Goal: Task Accomplishment & Management: Use online tool/utility

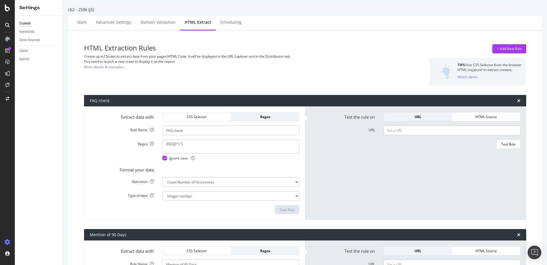
select select "count"
select select "exist"
select select "count"
select select "exist"
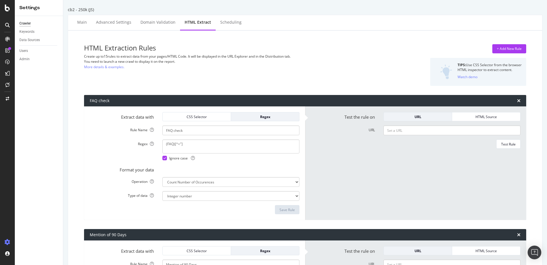
select select "exist"
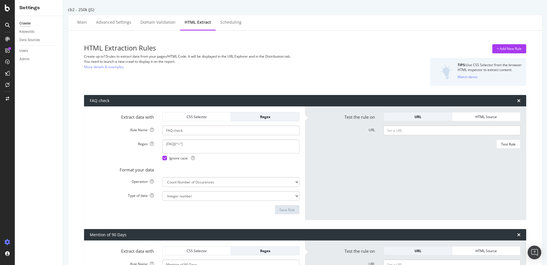
scroll to position [1351, 0]
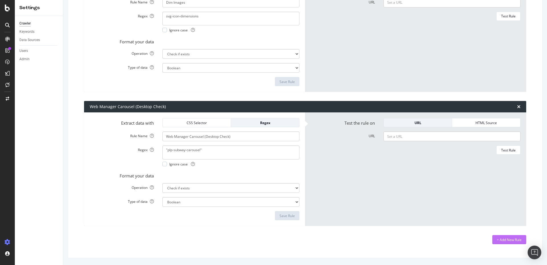
click at [508, 236] on div "+ Add New Rule" at bounding box center [509, 239] width 25 height 9
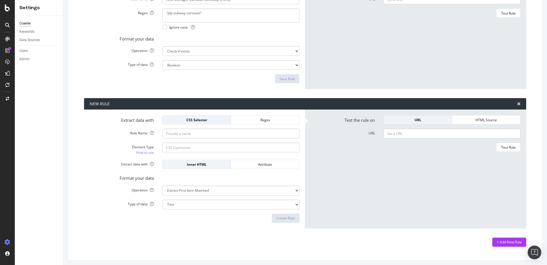
scroll to position [1490, 0]
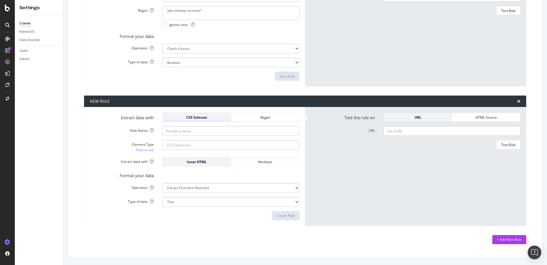
drag, startPoint x: 204, startPoint y: 119, endPoint x: 216, endPoint y: 117, distance: 11.9
click at [204, 119] on div "CSS Selector" at bounding box center [196, 117] width 59 height 5
click at [254, 117] on div "Regex" at bounding box center [264, 117] width 59 height 5
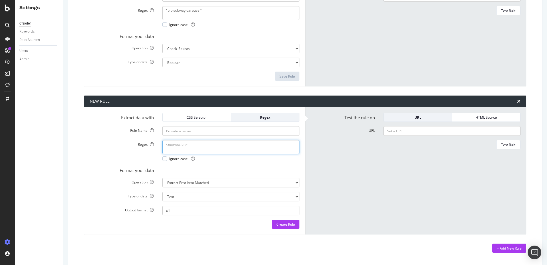
type textarea "#pdp"
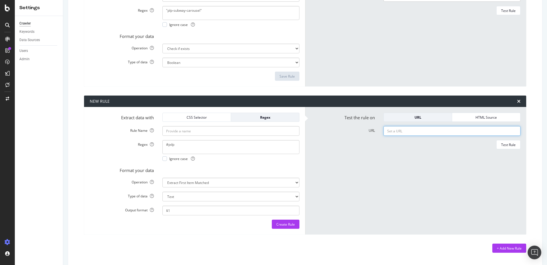
paste input "[URL][DOMAIN_NAME]"
type input "[URL][DOMAIN_NAME]"
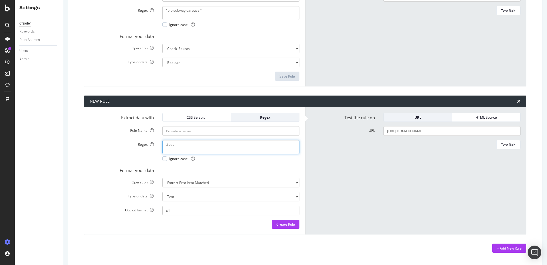
type textarea "#pdp-visualizer-360-widget"
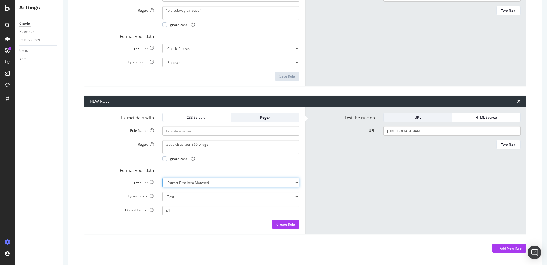
select select "exist"
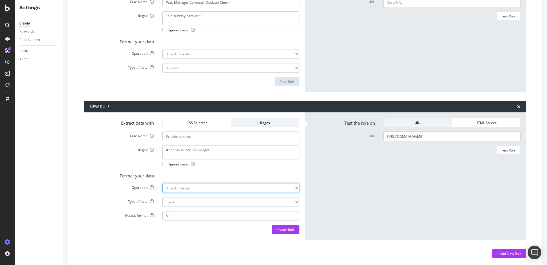
select select "b"
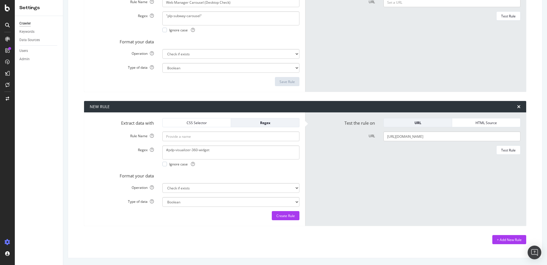
drag, startPoint x: 287, startPoint y: 217, endPoint x: 484, endPoint y: 165, distance: 202.9
click at [484, 165] on div "Extract data with CSS Selector Regex Rule Name Regex #pdp-visualizer-360-widget…" at bounding box center [305, 168] width 442 height 113
click at [513, 151] on button "Test Rule" at bounding box center [508, 149] width 24 height 9
click at [138, 173] on link "supported syntax." at bounding box center [134, 174] width 28 height 6
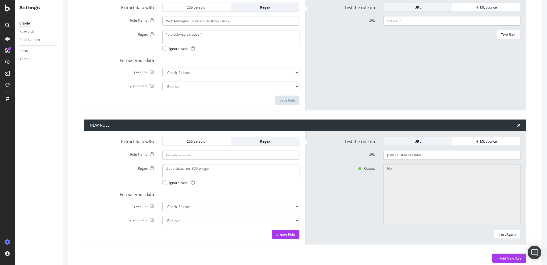
scroll to position [1457, 0]
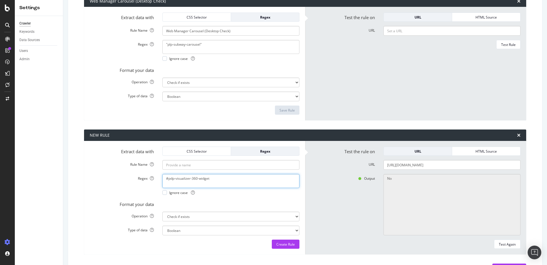
type textarea ""pdp-visualizer-360-widget""
click at [501, 246] on div "Test Again" at bounding box center [507, 243] width 17 height 5
click at [174, 191] on span "Ignore case" at bounding box center [182, 192] width 26 height 5
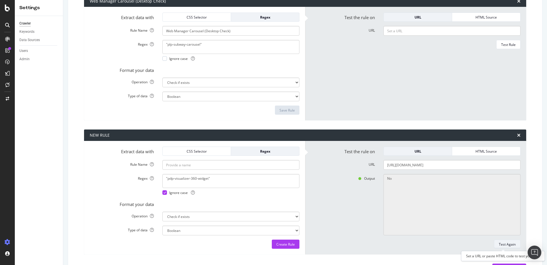
click at [505, 244] on div "Test Again" at bounding box center [507, 243] width 17 height 5
select select "count"
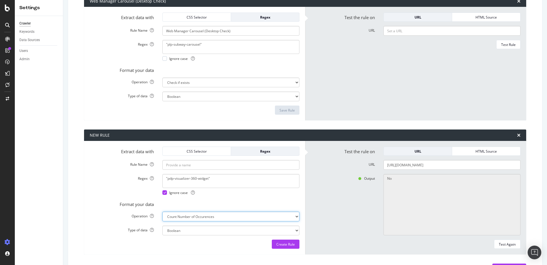
select select "i"
click at [508, 242] on div "Test Again" at bounding box center [507, 243] width 17 height 5
type textarea "0"
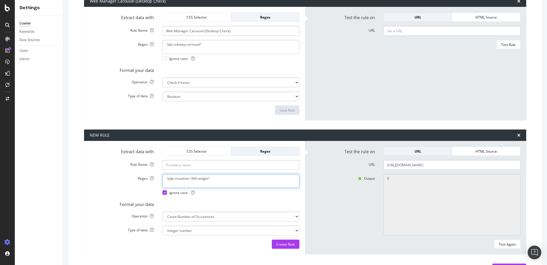
click at [466, 105] on form "Test the rule on URL HTML Source URL Test Rule" at bounding box center [416, 64] width 210 height 102
click at [477, 150] on div "HTML Source" at bounding box center [485, 151] width 59 height 5
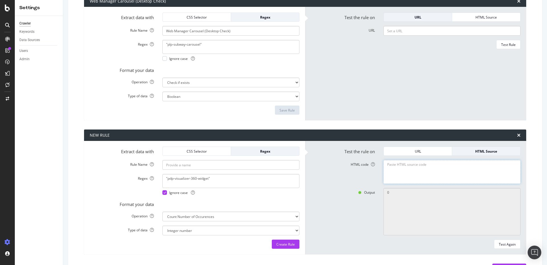
click at [416, 169] on textarea "HTML code" at bounding box center [451, 172] width 137 height 24
click at [371, 163] on icon at bounding box center [373, 164] width 4 height 4
click at [383, 163] on textarea "HTML code" at bounding box center [451, 172] width 137 height 24
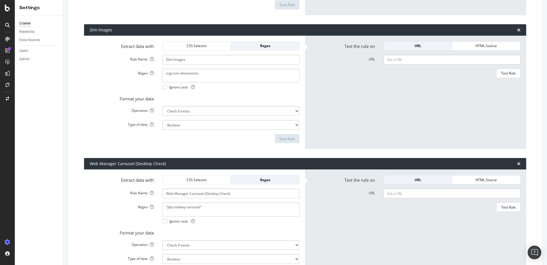
scroll to position [1371, 0]
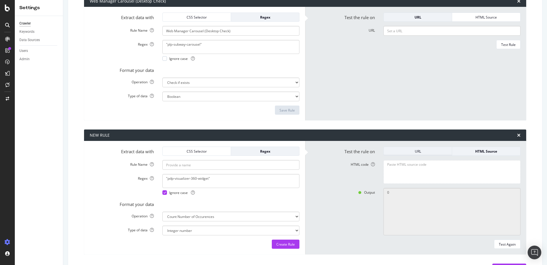
click at [429, 154] on div "URL" at bounding box center [417, 151] width 59 height 8
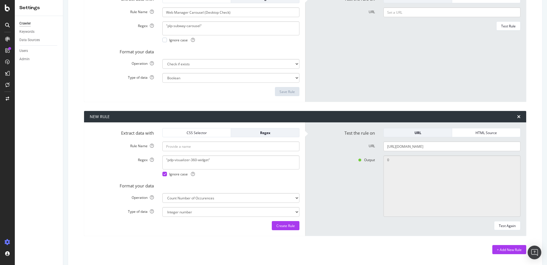
scroll to position [1485, 0]
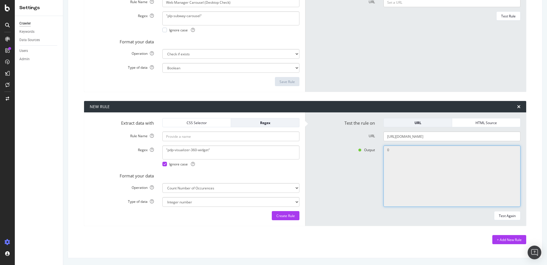
click at [408, 156] on textarea "0" at bounding box center [451, 175] width 137 height 61
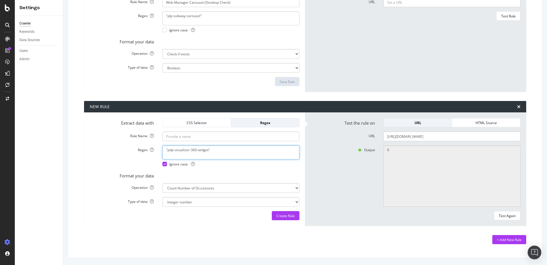
click at [506, 207] on form "Test the rule on URL HTML Source URL [URL][DOMAIN_NAME] Output 0 Test Again" at bounding box center [416, 169] width 210 height 102
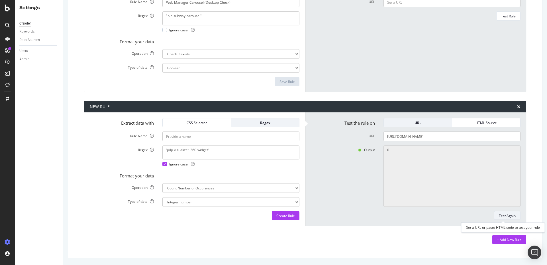
click at [507, 213] on div "Test Again" at bounding box center [507, 215] width 17 height 5
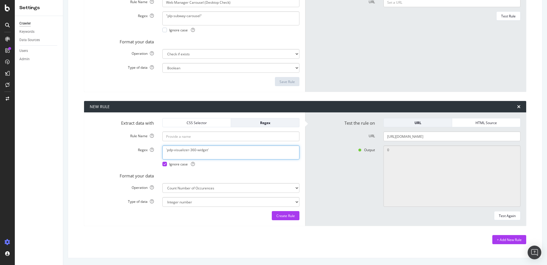
type textarea ""pdp-visualizer-360-widget""
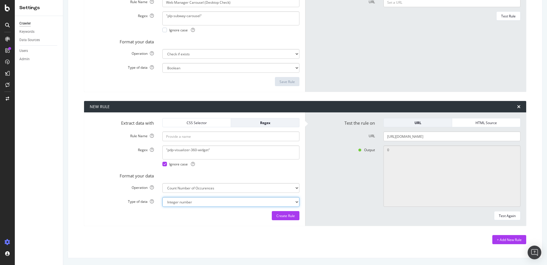
click at [499, 215] on div "Test Again" at bounding box center [507, 215] width 17 height 5
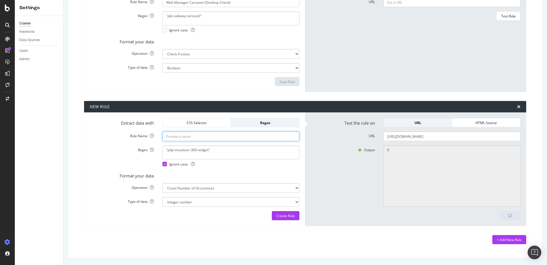
type input "360 check"
click at [507, 213] on div "Test Again" at bounding box center [507, 215] width 17 height 5
click at [498, 122] on div "HTML Source" at bounding box center [485, 122] width 59 height 5
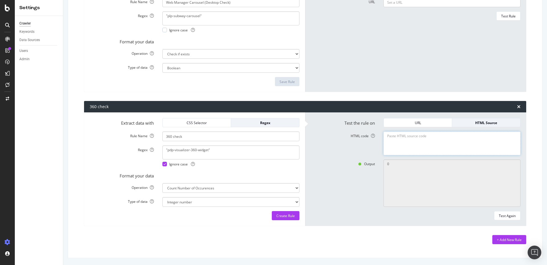
click at [418, 137] on textarea "HTML code" at bounding box center [451, 143] width 137 height 24
click at [457, 139] on textarea "HTML code" at bounding box center [451, 143] width 137 height 24
paste textarea "<iframe width="100%" height="100%" title="Adao Handwoven Warm White Linen Area …"
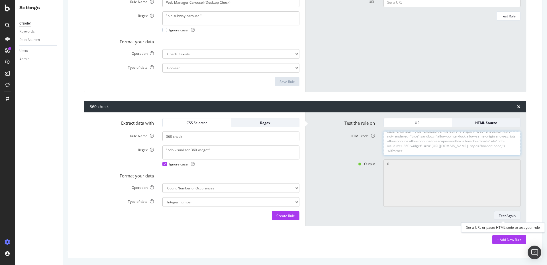
type textarea "<iframe width="100%" height="100%" title="Adao Handwoven Warm White Linen Area …"
click at [505, 216] on div "Test Again" at bounding box center [507, 215] width 17 height 5
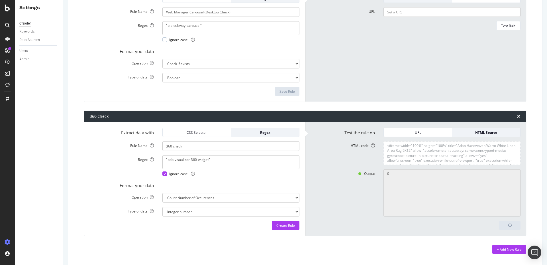
scroll to position [1485, 0]
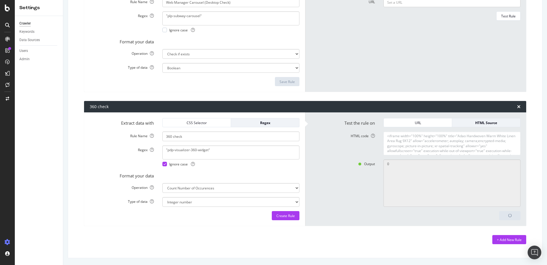
type textarea "1"
drag, startPoint x: 383, startPoint y: 134, endPoint x: 536, endPoint y: 183, distance: 160.2
paste textarea "html lang="en" data-header-pos="top" data-header-visible="true"><head class="at…"
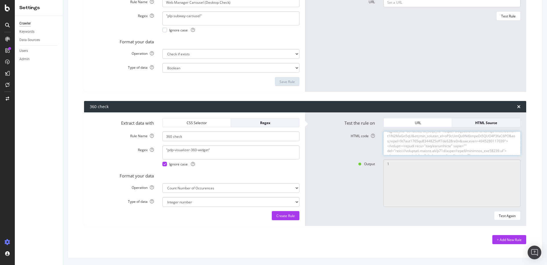
scroll to position [89357, 0]
type textarea "<html lang="en" data-header-pos="top" data-header-visible="true"><head class="a…"
click at [505, 217] on div "Test Again" at bounding box center [507, 215] width 17 height 5
click at [288, 213] on div "Create Rule" at bounding box center [285, 215] width 19 height 5
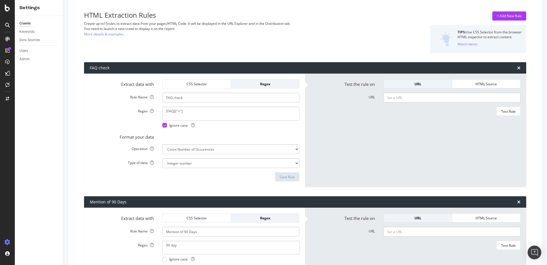
scroll to position [0, 0]
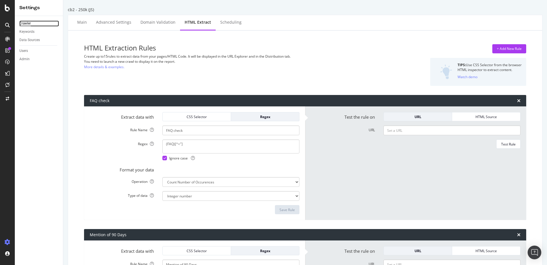
click at [23, 23] on div "Crawler" at bounding box center [24, 24] width 11 height 6
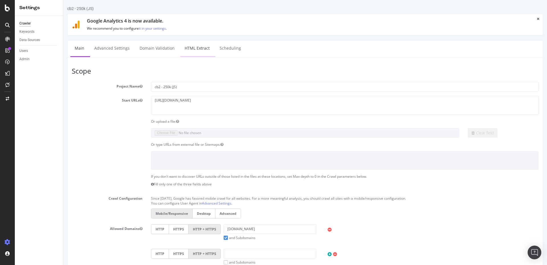
click at [194, 46] on link "HTML Extract" at bounding box center [197, 48] width 34 height 16
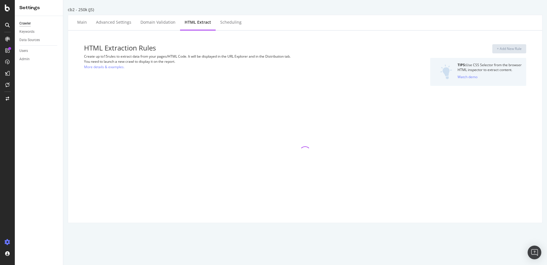
select select "count"
select select "exist"
select select "count"
select select "exist"
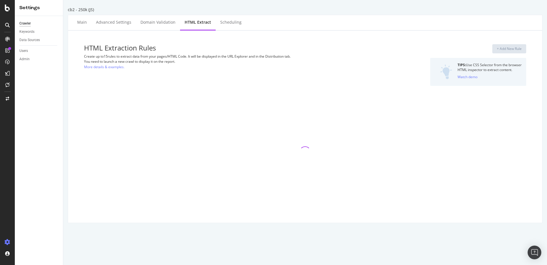
select select "exist"
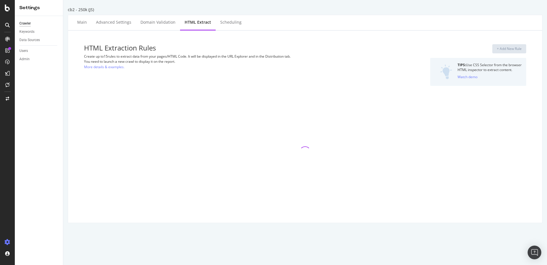
select select "exist"
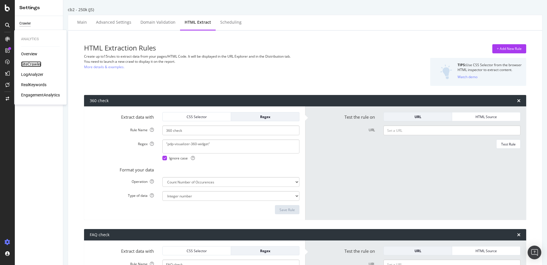
click at [39, 65] on div "SiteCrawler" at bounding box center [31, 64] width 20 height 6
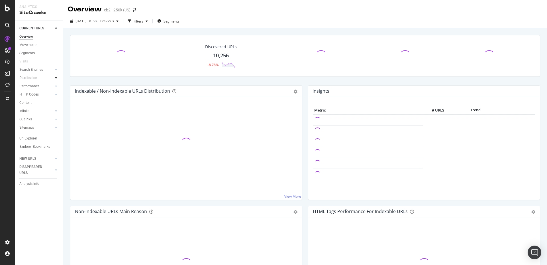
click at [56, 79] on icon at bounding box center [56, 77] width 2 height 3
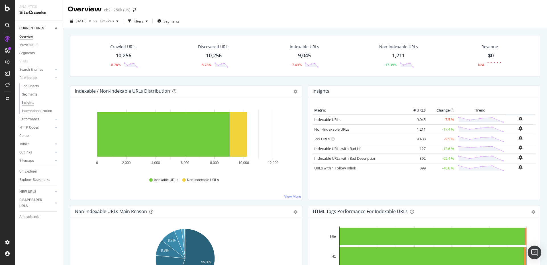
click at [29, 104] on div "Insights" at bounding box center [28, 103] width 12 height 6
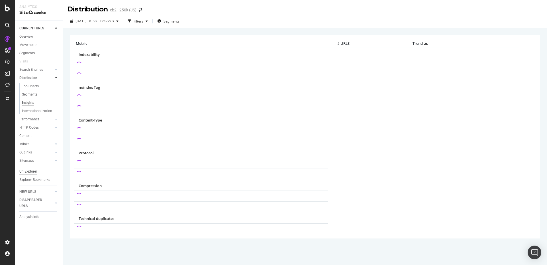
click at [26, 169] on div "Url Explorer" at bounding box center [28, 171] width 18 height 6
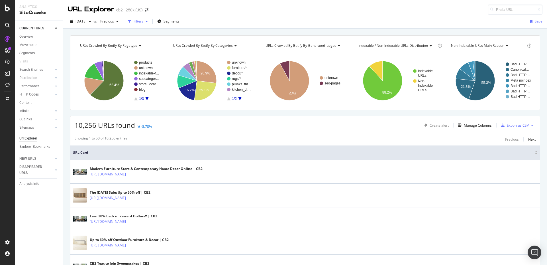
click at [150, 22] on div "button" at bounding box center [146, 21] width 7 height 3
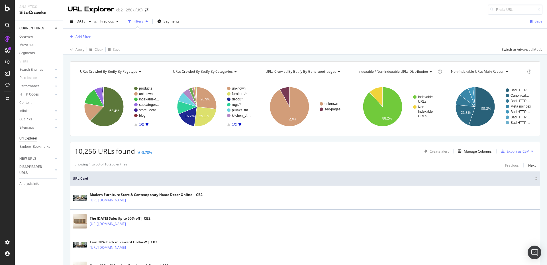
click at [85, 40] on div "Add Filter" at bounding box center [305, 36] width 474 height 16
click at [82, 37] on div "Add Filter" at bounding box center [82, 36] width 15 height 5
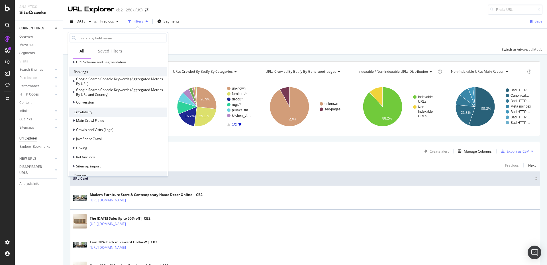
scroll to position [50, 0]
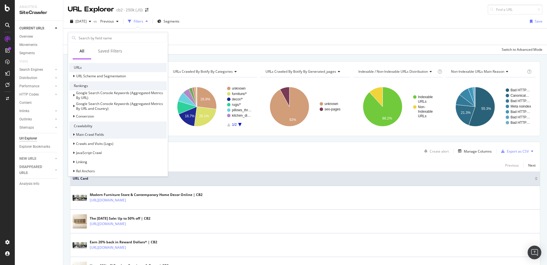
click at [82, 135] on span "Main Crawl Fields" at bounding box center [90, 134] width 28 height 5
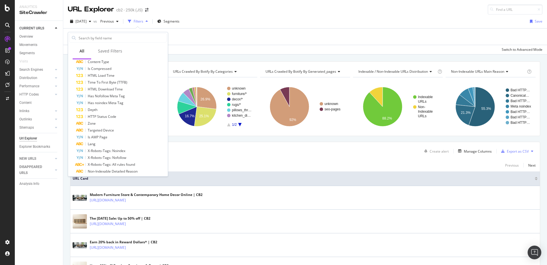
scroll to position [193, 0]
click at [119, 38] on input "text" at bounding box center [122, 38] width 88 height 9
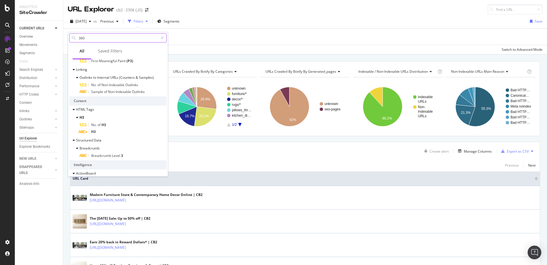
scroll to position [0, 0]
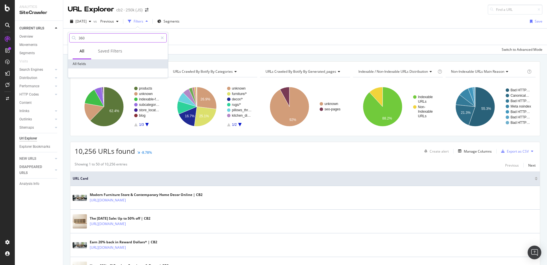
type input "360"
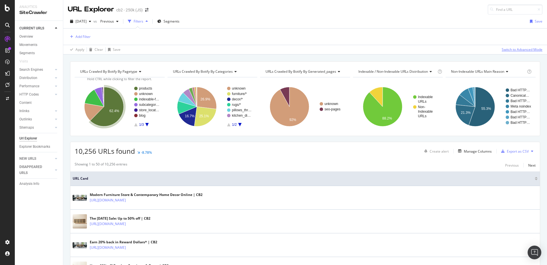
click at [511, 48] on div "Switch to Advanced Mode" at bounding box center [521, 49] width 41 height 5
click at [507, 49] on div "Switch back to Simple mode" at bounding box center [520, 49] width 44 height 5
click at [121, 22] on div "button" at bounding box center [117, 21] width 7 height 3
click at [161, 21] on icon "button" at bounding box center [159, 21] width 4 height 3
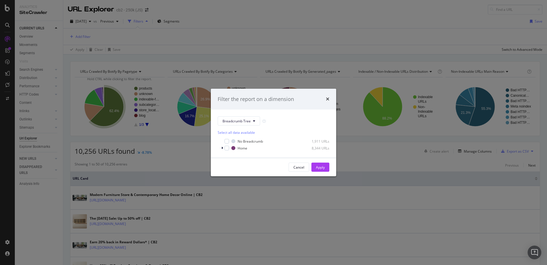
click at [327, 96] on div "times" at bounding box center [327, 98] width 3 height 7
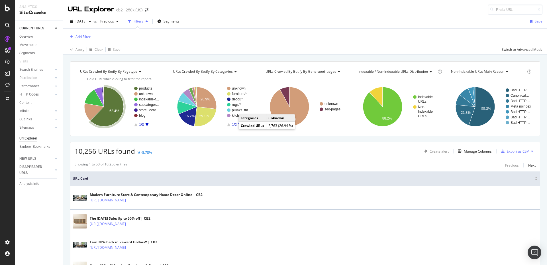
click at [37, 138] on link "Url Explorer" at bounding box center [39, 138] width 40 height 6
click at [88, 36] on div "Add Filter" at bounding box center [82, 36] width 15 height 5
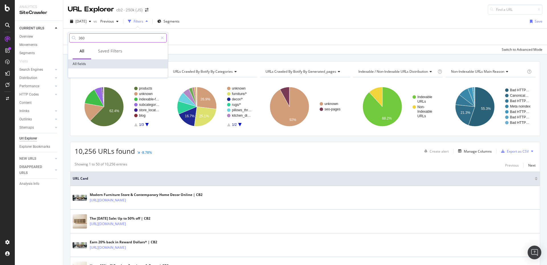
click at [100, 40] on input "360" at bounding box center [118, 38] width 80 height 9
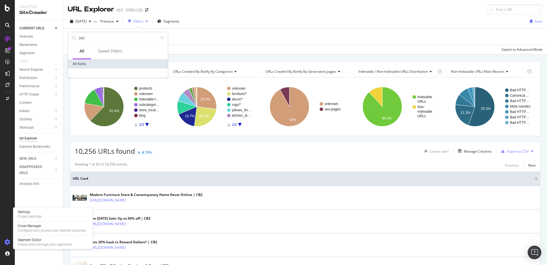
click at [8, 240] on icon at bounding box center [8, 242] width 6 height 6
click at [5, 244] on icon at bounding box center [8, 242] width 6 height 6
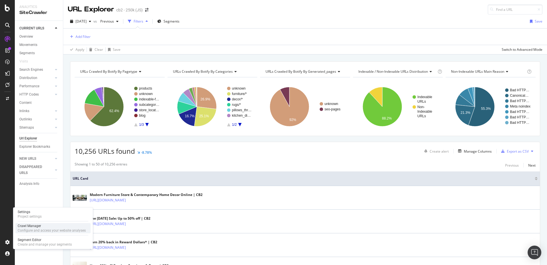
click at [30, 228] on div "Configure and access your website analyses" at bounding box center [52, 230] width 68 height 5
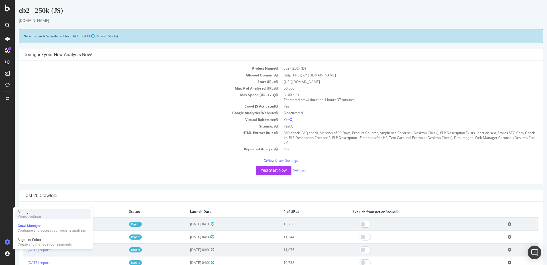
click at [38, 214] on div "Project settings" at bounding box center [30, 216] width 24 height 5
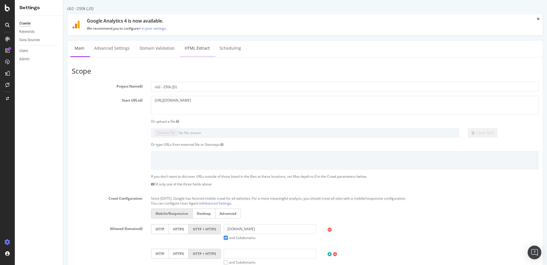
click at [197, 47] on link "HTML Extract" at bounding box center [197, 48] width 34 height 16
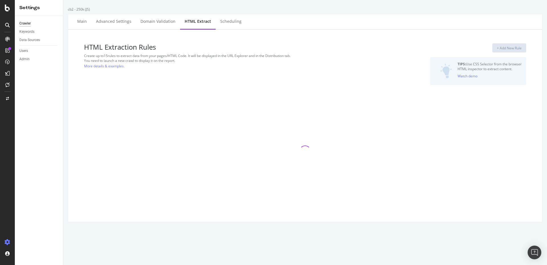
select select "count"
select select "exist"
select select "count"
select select "exist"
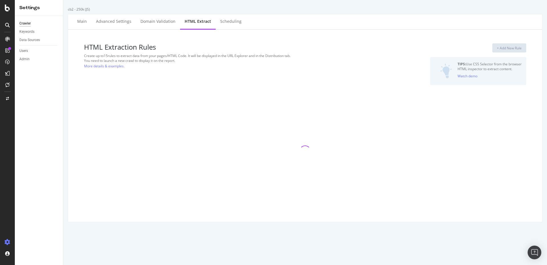
select select "exist"
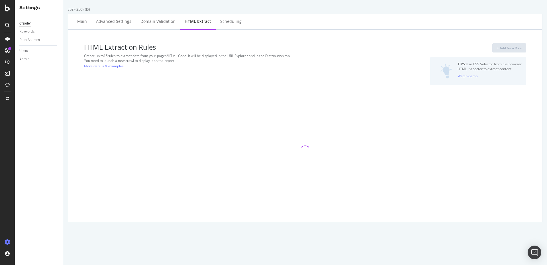
select select "exist"
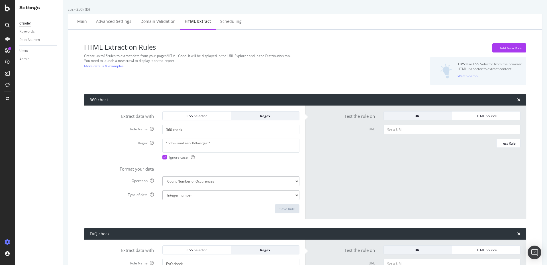
click at [187, 66] on div "HTML Extraction Rules Create up to 15 rules to extract data from your pages/HTM…" at bounding box center [230, 64] width 292 height 42
click at [28, 52] on div "Overview" at bounding box center [29, 54] width 16 height 6
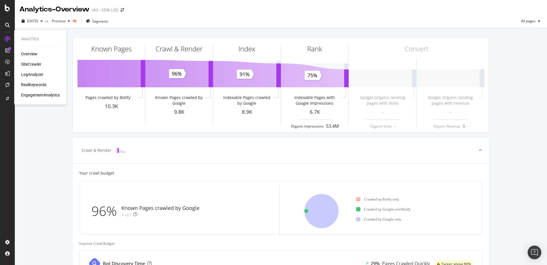
click at [31, 63] on div "SiteCrawler" at bounding box center [31, 64] width 20 height 6
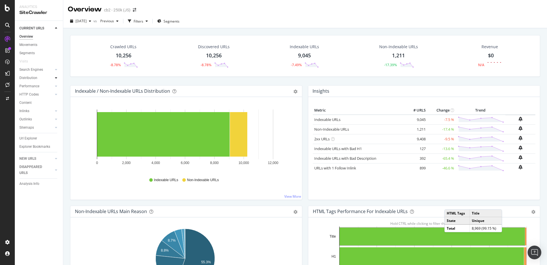
click at [56, 78] on icon at bounding box center [56, 77] width 2 height 3
click at [30, 87] on div "Top Charts" at bounding box center [30, 86] width 17 height 6
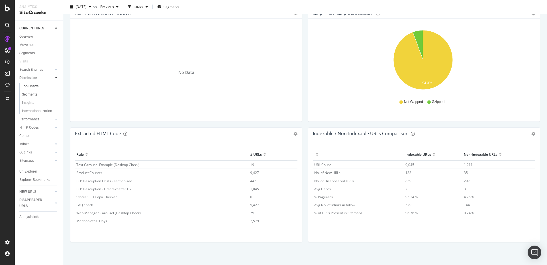
scroll to position [794, 0]
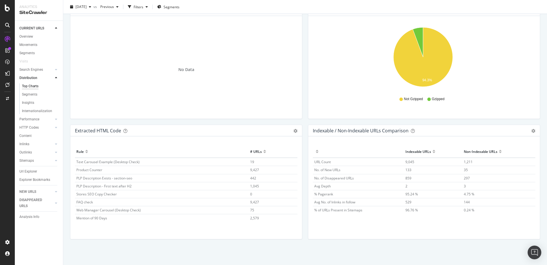
click at [133, 229] on div "Hold CTRL while clicking to filter the report. Rule # URLs Text Carousel Exampl…" at bounding box center [186, 187] width 232 height 103
click at [295, 131] on icon "gear" at bounding box center [295, 131] width 4 height 4
click at [213, 144] on div "Hold CTRL while clicking to filter the report. Rule # URLs Text Carousel Exampl…" at bounding box center [186, 187] width 232 height 103
click at [91, 6] on icon "button" at bounding box center [90, 6] width 2 height 3
click at [222, 8] on div "[DATE] vs Previous Filters Segments" at bounding box center [305, 7] width 484 height 11
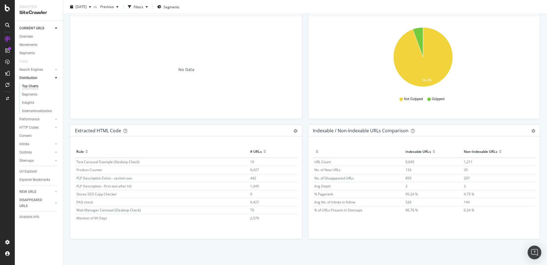
click at [86, 151] on div at bounding box center [86, 149] width 3 height 4
click at [84, 150] on div "Rule" at bounding box center [161, 151] width 171 height 9
click at [85, 150] on div at bounding box center [86, 149] width 3 height 4
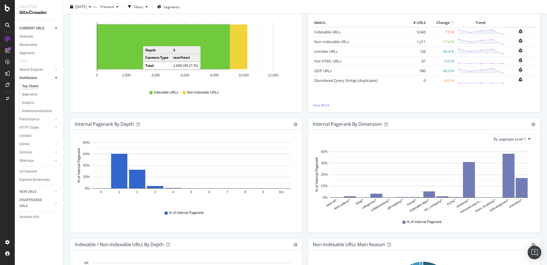
scroll to position [0, 0]
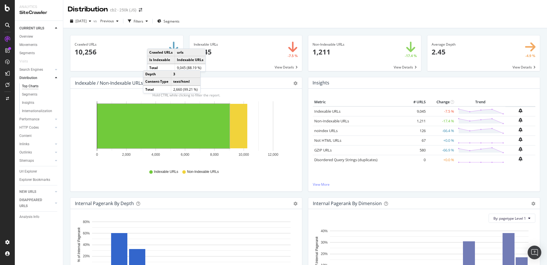
click at [204, 15] on div "[DATE] vs Previous Filters Segments" at bounding box center [305, 21] width 484 height 14
click at [87, 22] on span "[DATE]" at bounding box center [80, 21] width 11 height 5
click at [98, 42] on div "[DATE]" at bounding box center [96, 41] width 40 height 5
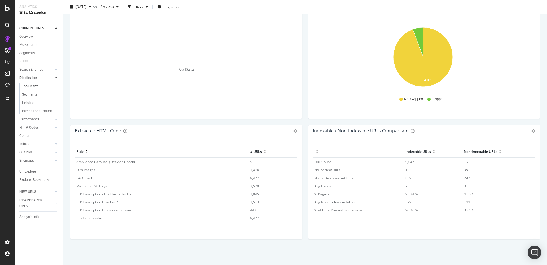
click at [290, 133] on div "Extracted HTML Code Export as CSV Add to Custom Report" at bounding box center [186, 130] width 232 height 11
click at [293, 131] on icon "gear" at bounding box center [295, 131] width 4 height 4
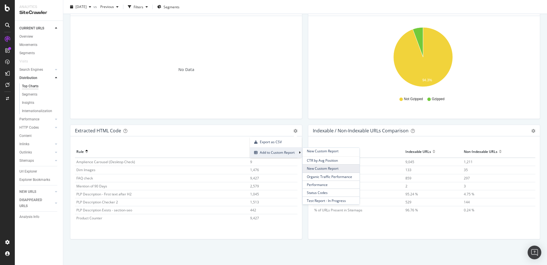
scroll to position [2, 0]
drag, startPoint x: 235, startPoint y: 125, endPoint x: 172, endPoint y: 125, distance: 63.2
click at [235, 125] on div "Extracted HTML Code Export as CSV Add to Custom Report" at bounding box center [186, 130] width 232 height 11
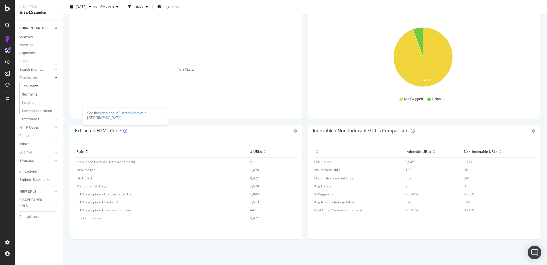
click at [124, 129] on icon at bounding box center [125, 131] width 4 height 4
click at [129, 113] on link "video about Custom Metrics" at bounding box center [121, 112] width 44 height 5
drag, startPoint x: 36, startPoint y: 170, endPoint x: 27, endPoint y: 171, distance: 8.9
click at [36, 170] on div "Url Explorer" at bounding box center [28, 171] width 18 height 6
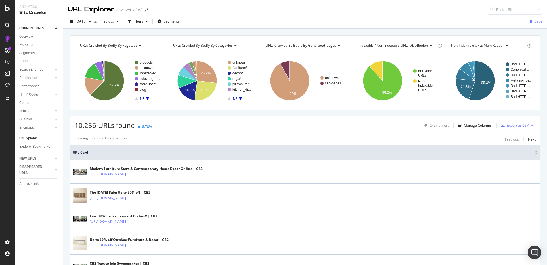
click at [200, 9] on div "URL Explorer cb2 - 250k (JS)" at bounding box center [305, 7] width 484 height 15
click at [209, 12] on div "URL Explorer cb2 - 250k (JS)" at bounding box center [305, 7] width 484 height 15
click at [139, 44] on icon at bounding box center [139, 45] width 4 height 3
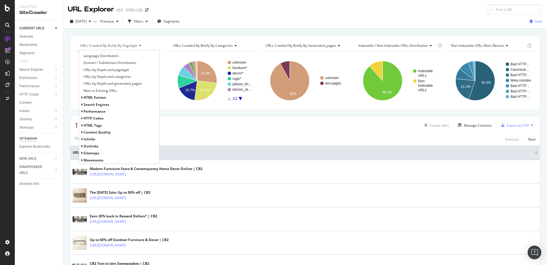
scroll to position [46, 0]
click at [81, 126] on icon at bounding box center [82, 125] width 2 height 3
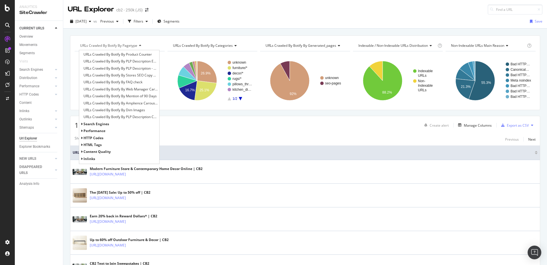
scroll to position [103, 0]
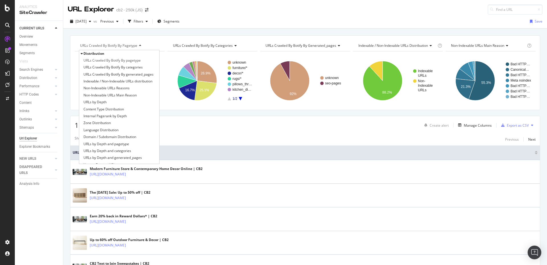
click at [231, 44] on span "URLs Crawled By Botify By categories" at bounding box center [203, 45] width 60 height 5
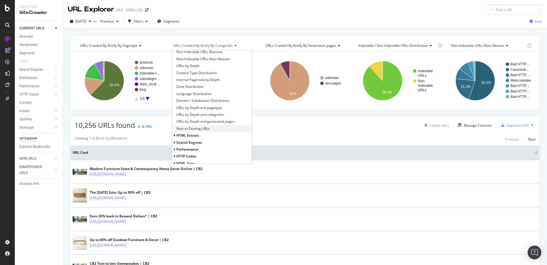
scroll to position [74, 0]
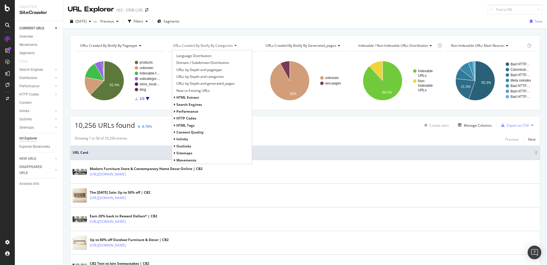
click at [173, 98] on icon at bounding box center [174, 97] width 2 height 3
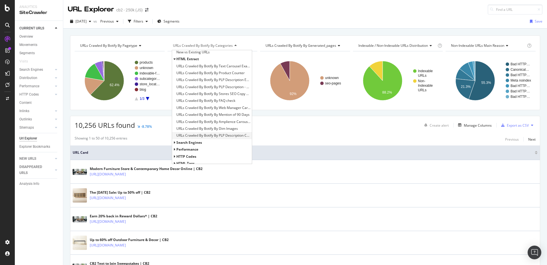
scroll to position [103, 0]
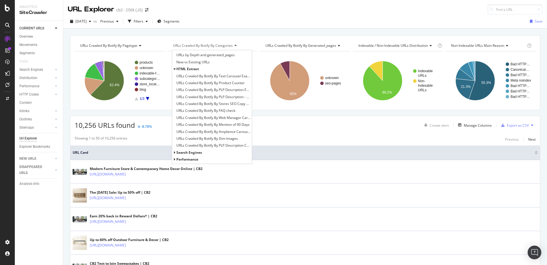
click at [263, 22] on div "[DATE] vs Previous Filters Segments Save" at bounding box center [305, 22] width 484 height 11
